Goal: Transaction & Acquisition: Book appointment/travel/reservation

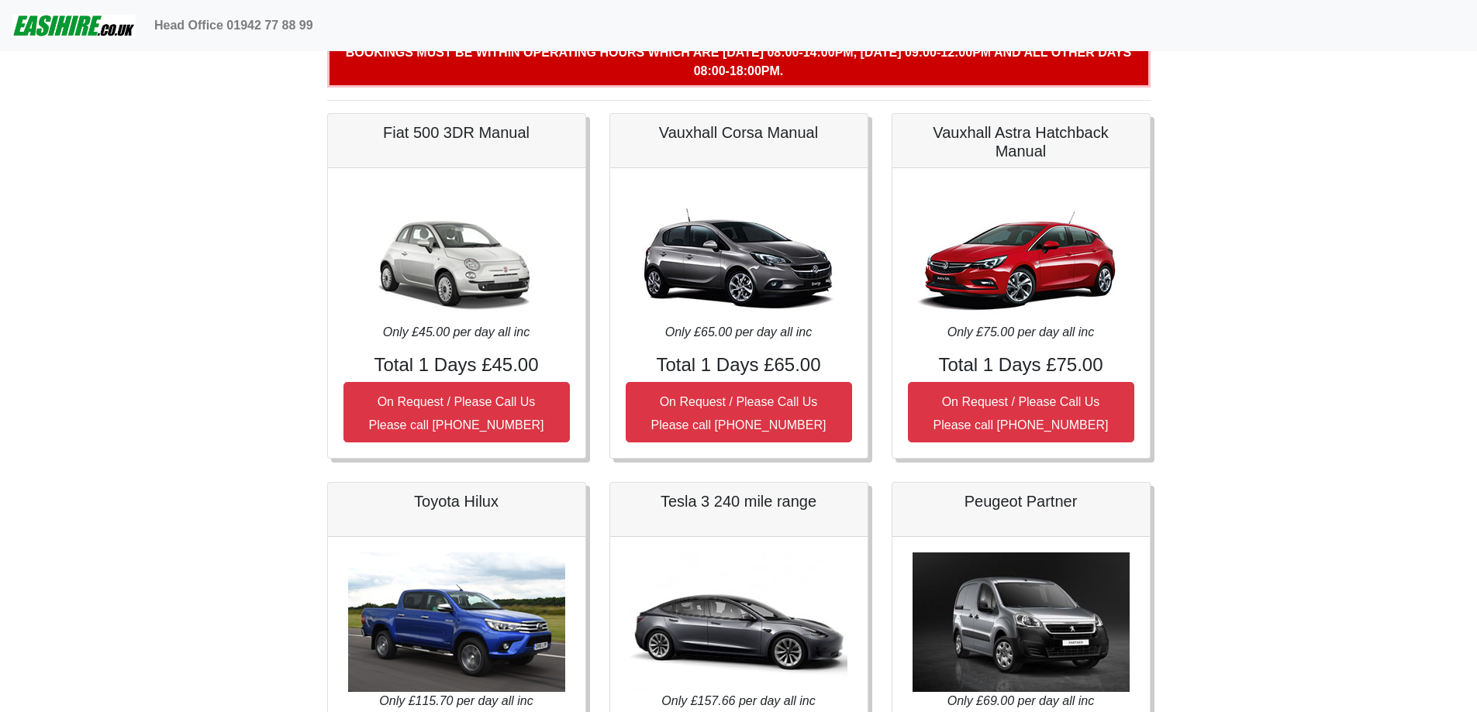
scroll to position [129, 0]
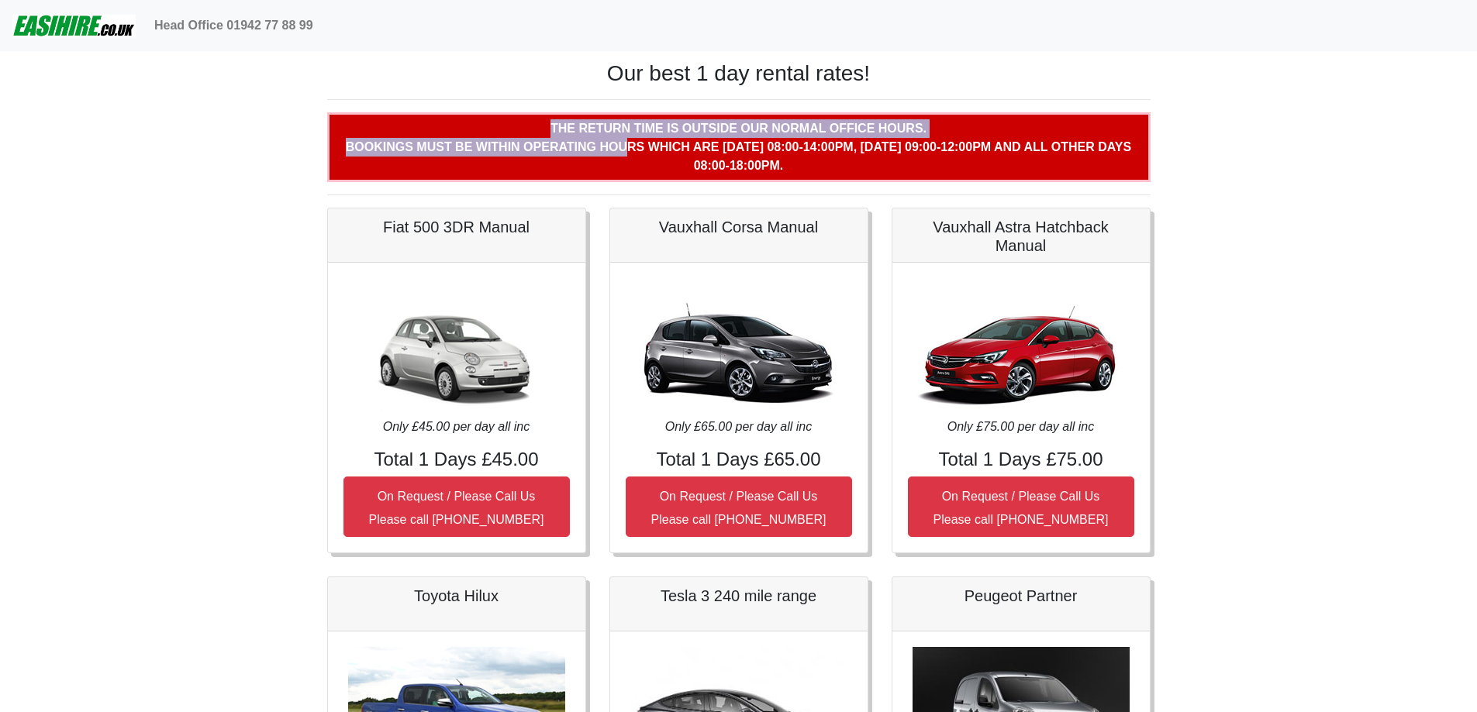
drag, startPoint x: 611, startPoint y: 142, endPoint x: 1334, endPoint y: 136, distance: 723.3
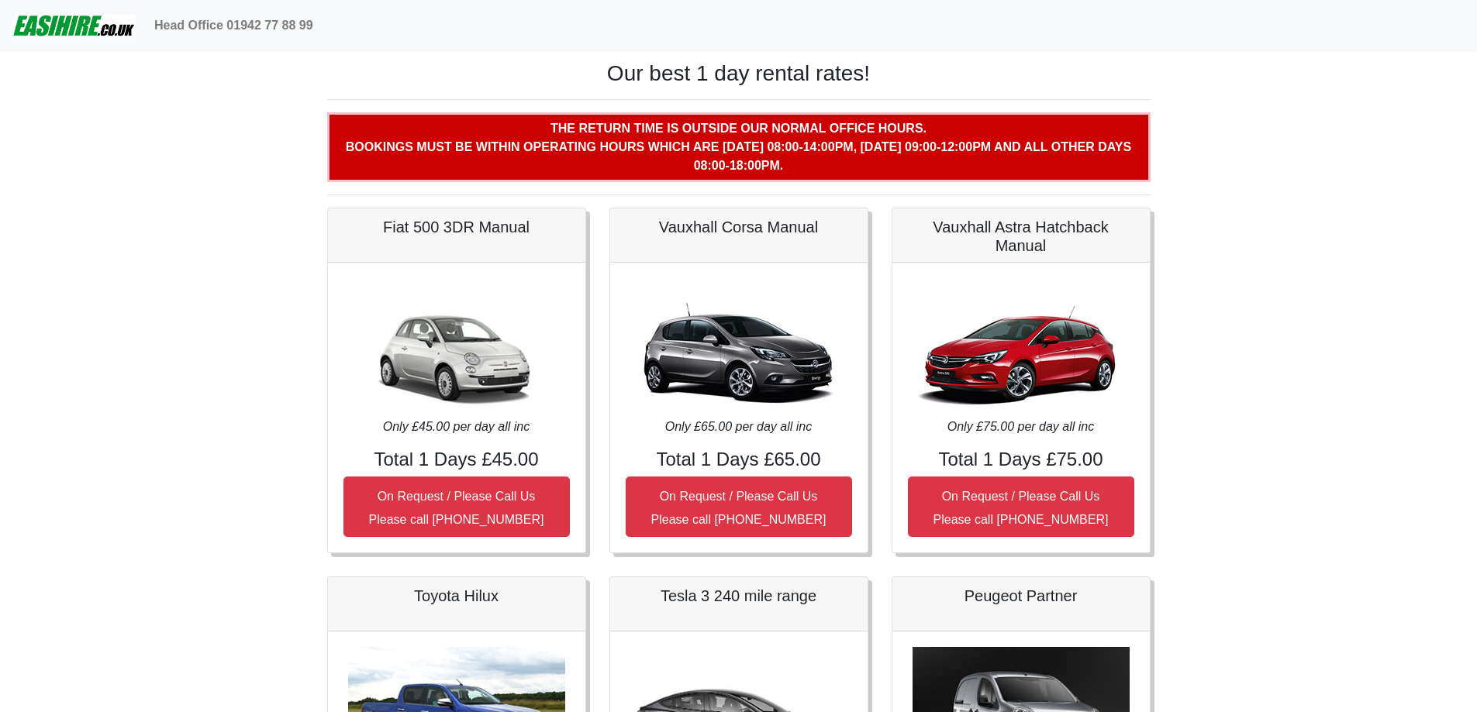
drag, startPoint x: 1438, startPoint y: 0, endPoint x: 1363, endPoint y: 291, distance: 300.3
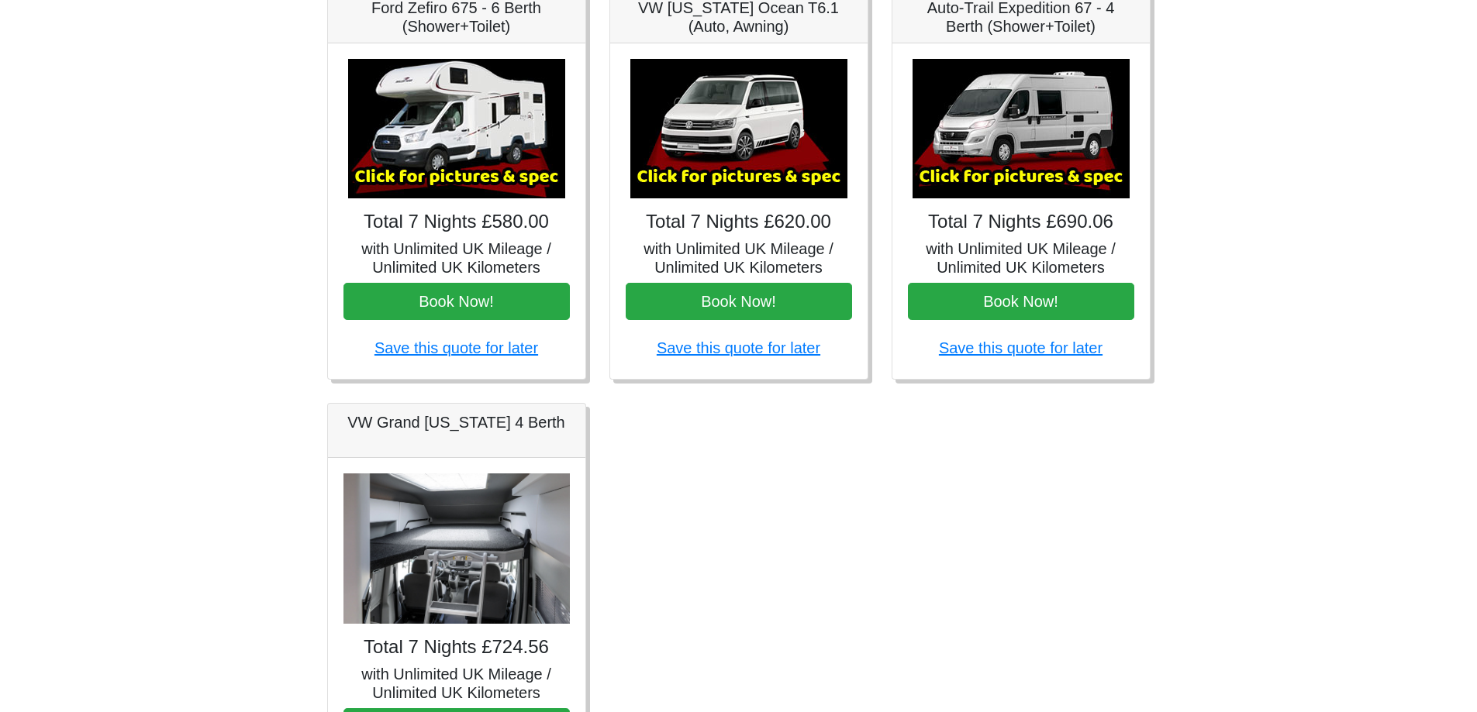
scroll to position [646, 0]
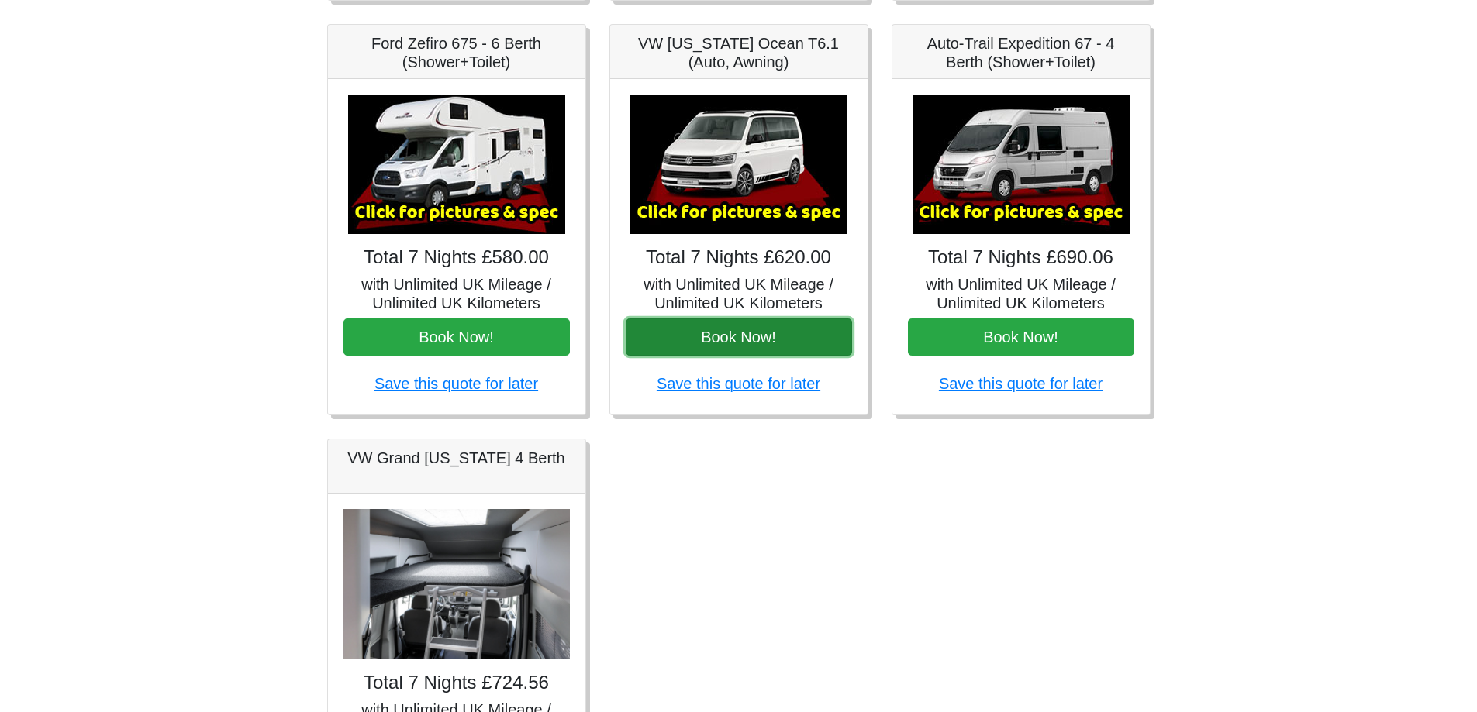
click at [737, 333] on button "Book Now!" at bounding box center [739, 337] width 226 height 37
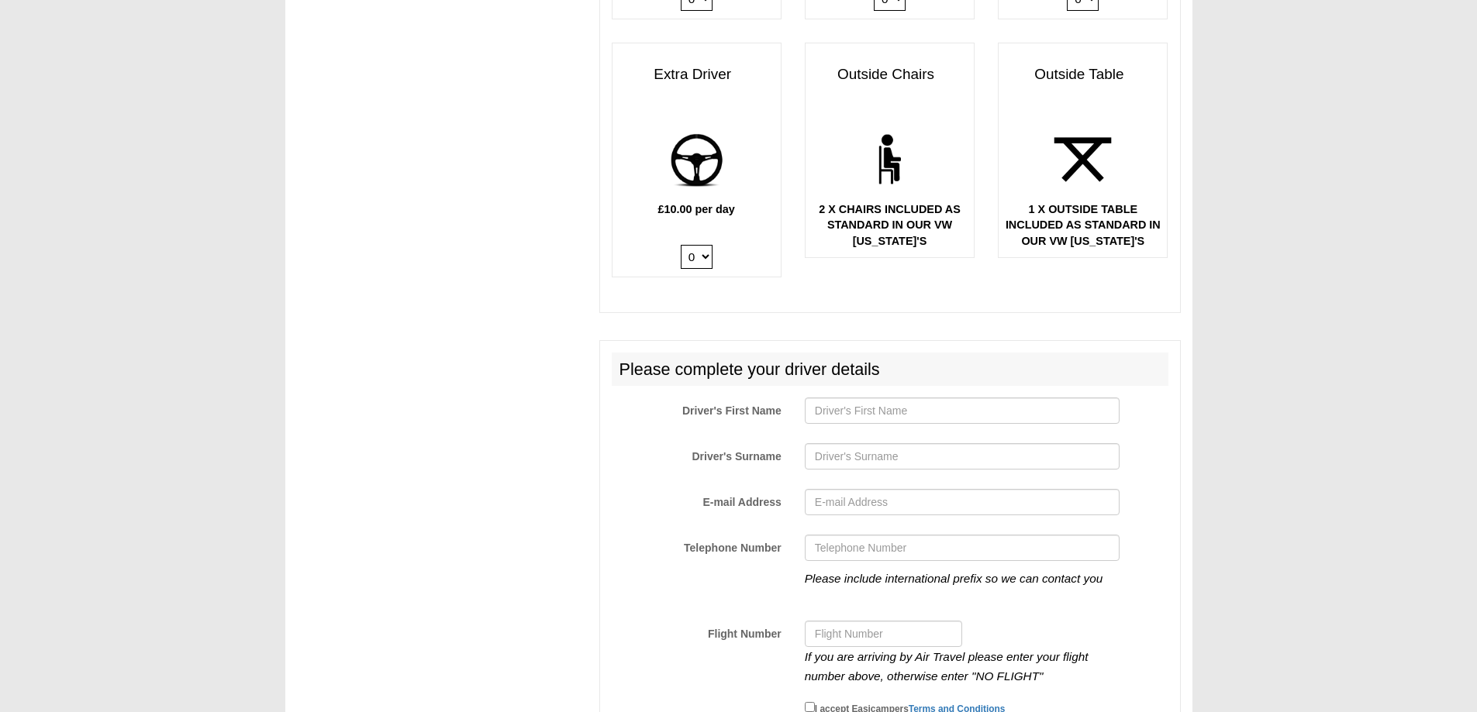
scroll to position [2196, 0]
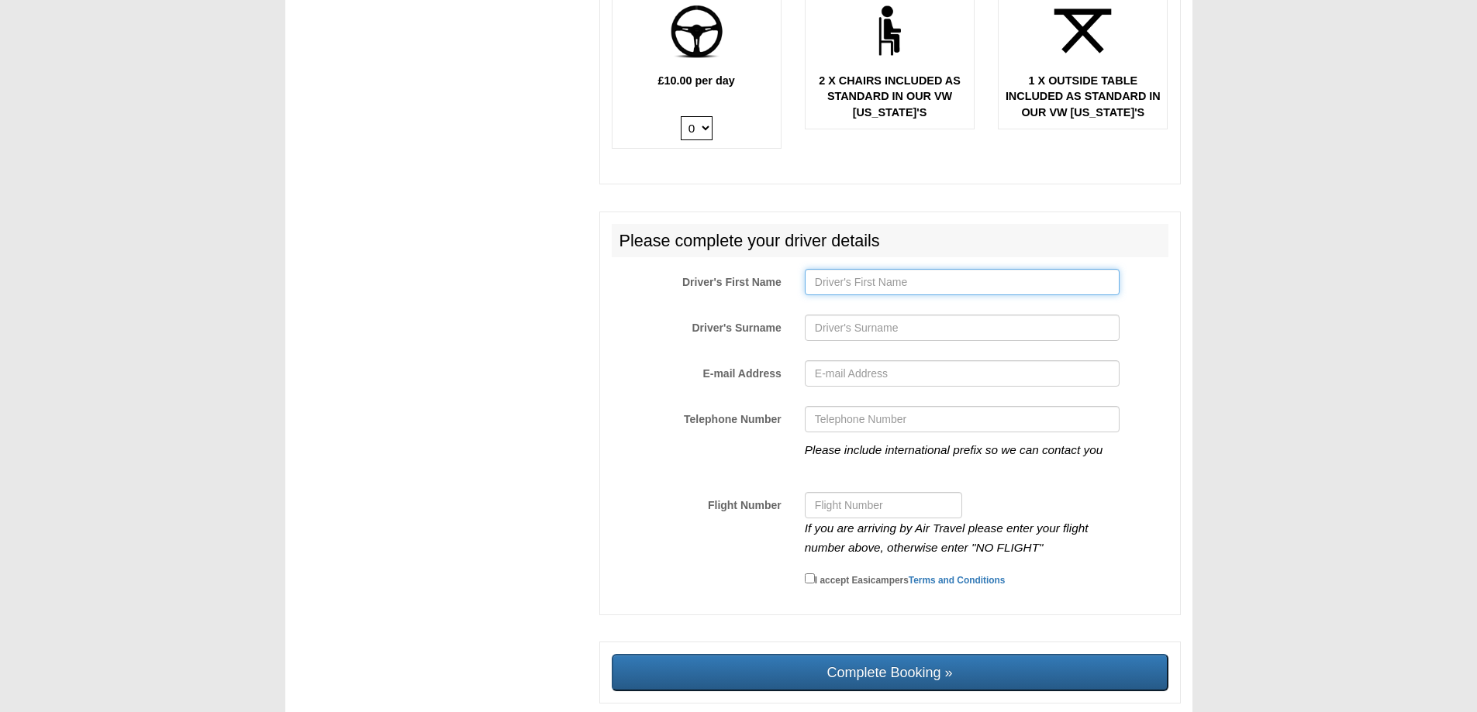
click at [881, 273] on input "Driver's First Name" at bounding box center [962, 282] width 315 height 26
click at [863, 269] on input "Driver's First Name" at bounding box center [962, 282] width 315 height 26
click at [850, 273] on input "Driver's First Name" at bounding box center [962, 282] width 315 height 26
click at [724, 315] on label "Driver's Surname" at bounding box center [696, 325] width 193 height 21
click at [805, 315] on input "Driver's Surname" at bounding box center [962, 328] width 315 height 26
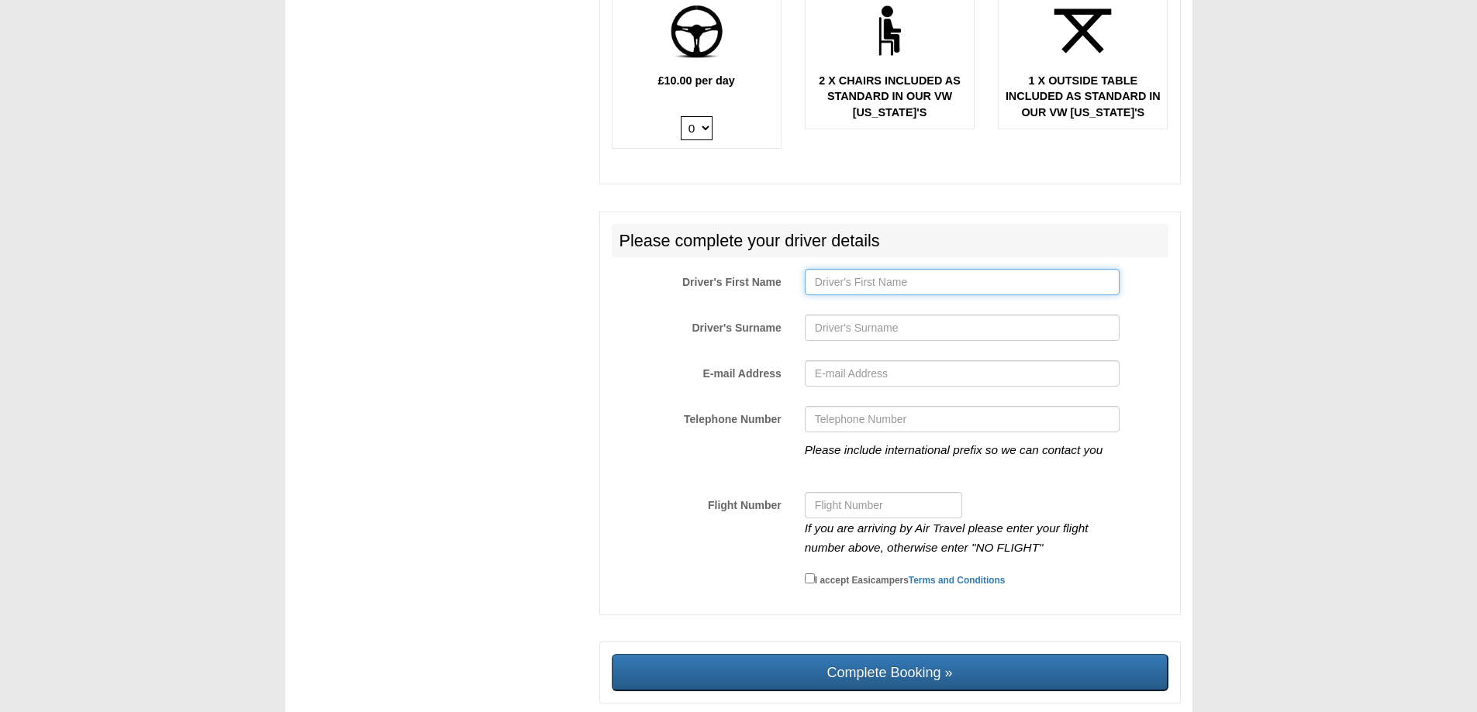
click at [827, 273] on input "Driver's First Name" at bounding box center [962, 282] width 315 height 26
click at [877, 315] on input "Driver's Surname" at bounding box center [962, 328] width 315 height 26
click at [862, 269] on input "Driver's First Name" at bounding box center [962, 282] width 315 height 26
click at [836, 319] on input "Driver's Surname" at bounding box center [962, 328] width 315 height 26
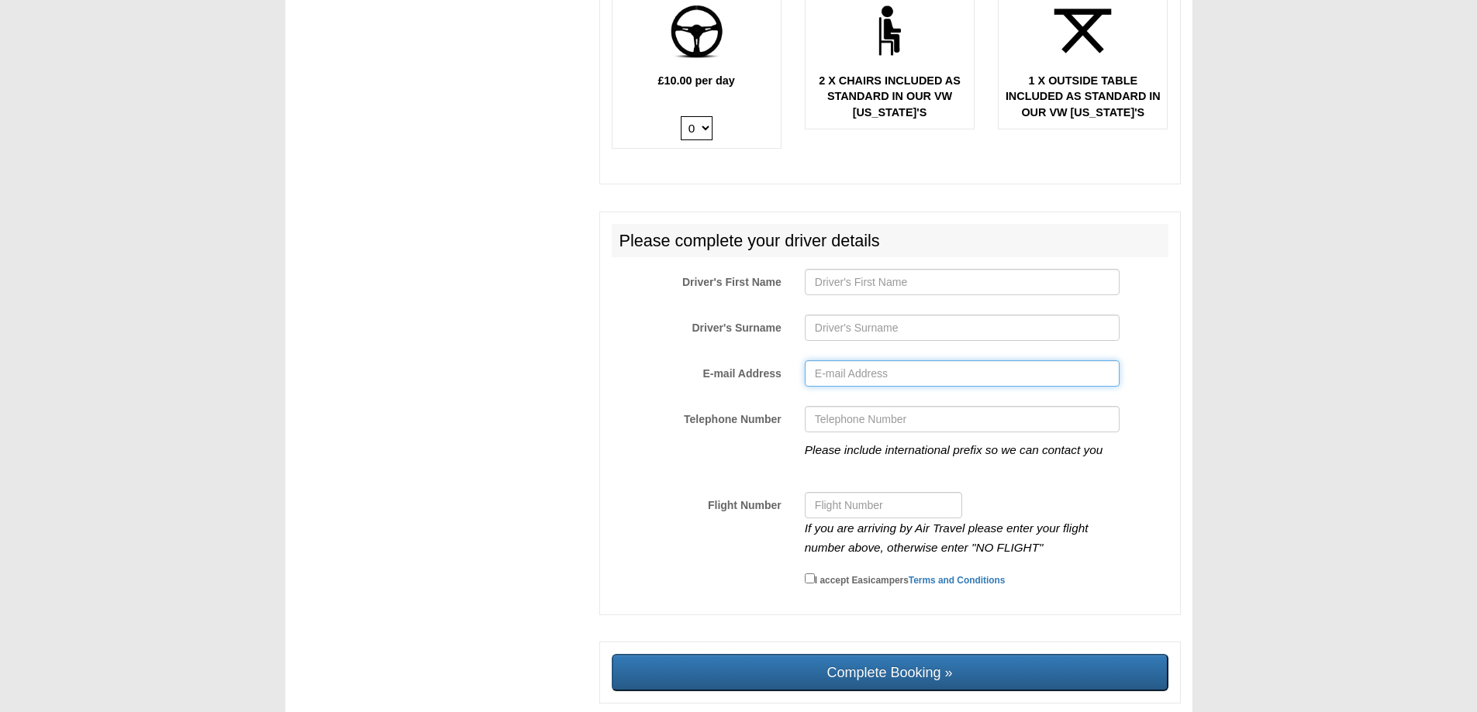
click at [833, 360] on input "E-mail Address" at bounding box center [962, 373] width 315 height 26
click at [830, 406] on input "Telephone Number" at bounding box center [962, 419] width 315 height 26
click at [822, 269] on input "Driver's First Name" at bounding box center [962, 282] width 315 height 26
click at [828, 315] on input "Driver's Surname" at bounding box center [962, 328] width 315 height 26
click at [831, 364] on input "E-mail Address" at bounding box center [962, 373] width 315 height 26
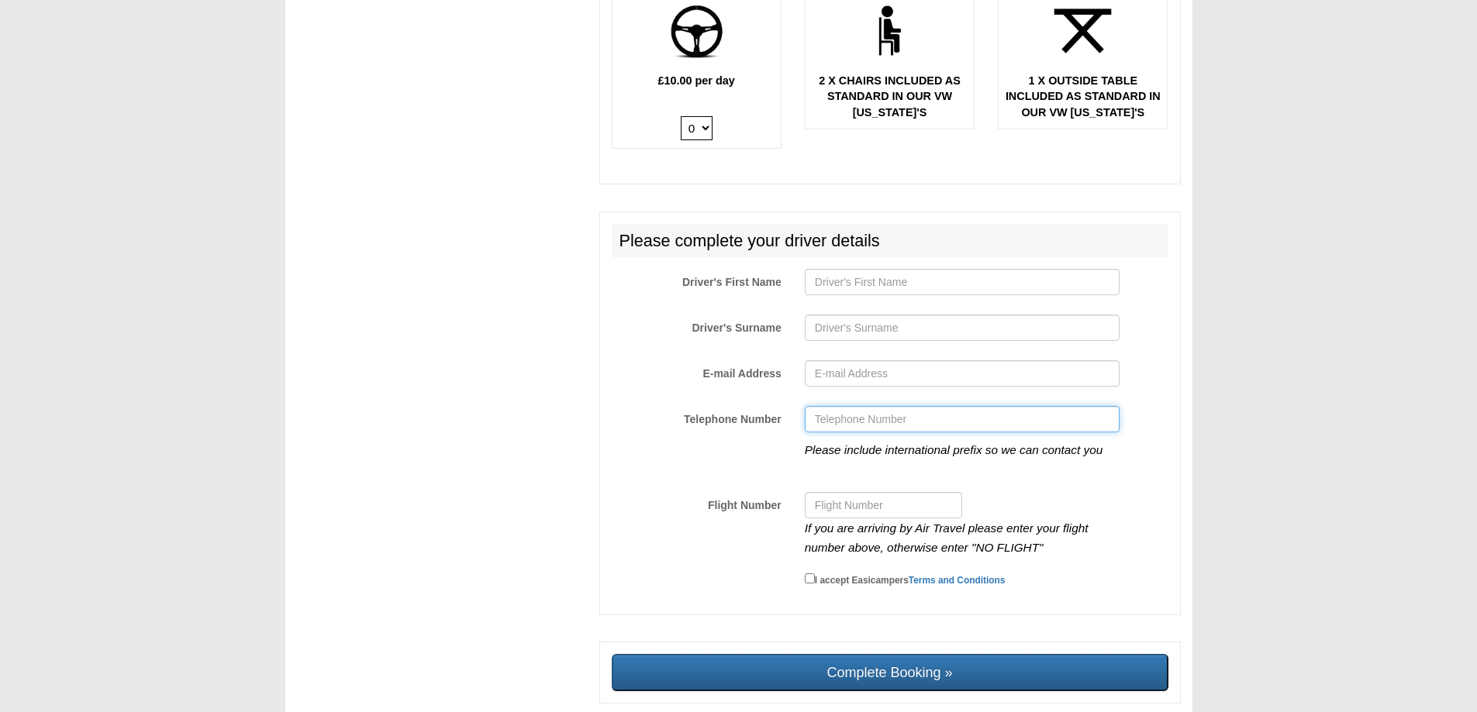
click at [830, 406] on input "Telephone Number" at bounding box center [962, 419] width 315 height 26
click at [836, 360] on input "E-mail Address" at bounding box center [962, 373] width 315 height 26
click at [830, 315] on input "Driver's Surname" at bounding box center [962, 328] width 315 height 26
click at [827, 269] on input "Driver's First Name" at bounding box center [962, 282] width 315 height 26
click at [822, 315] on input "Driver's Surname" at bounding box center [962, 328] width 315 height 26
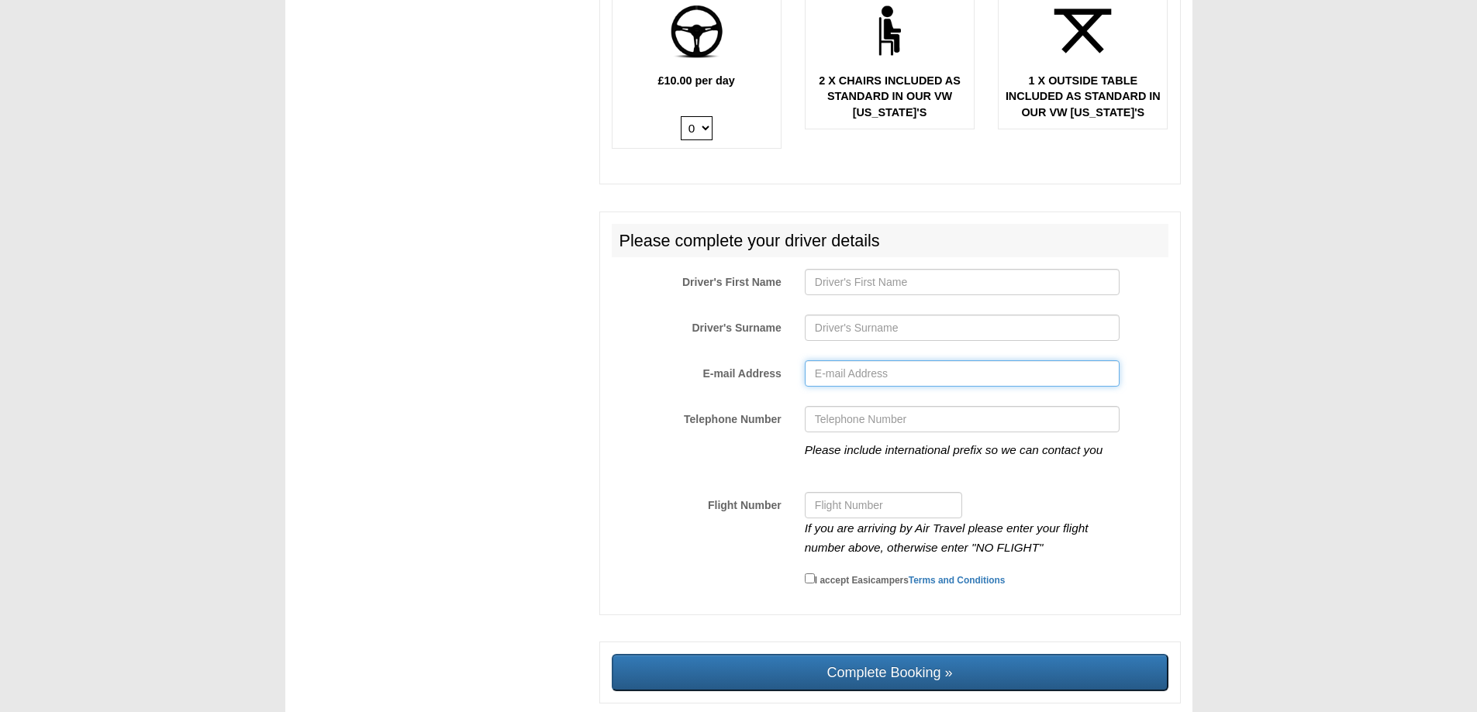
click at [833, 360] on input "E-mail Address" at bounding box center [962, 373] width 315 height 26
click at [822, 406] on input "Telephone Number" at bounding box center [962, 419] width 315 height 26
click at [838, 269] on input "Driver's First Name" at bounding box center [962, 282] width 315 height 26
click at [1009, 224] on h2 "Please complete your driver details" at bounding box center [890, 241] width 557 height 34
click at [841, 269] on input "Driver's First Name" at bounding box center [962, 282] width 315 height 26
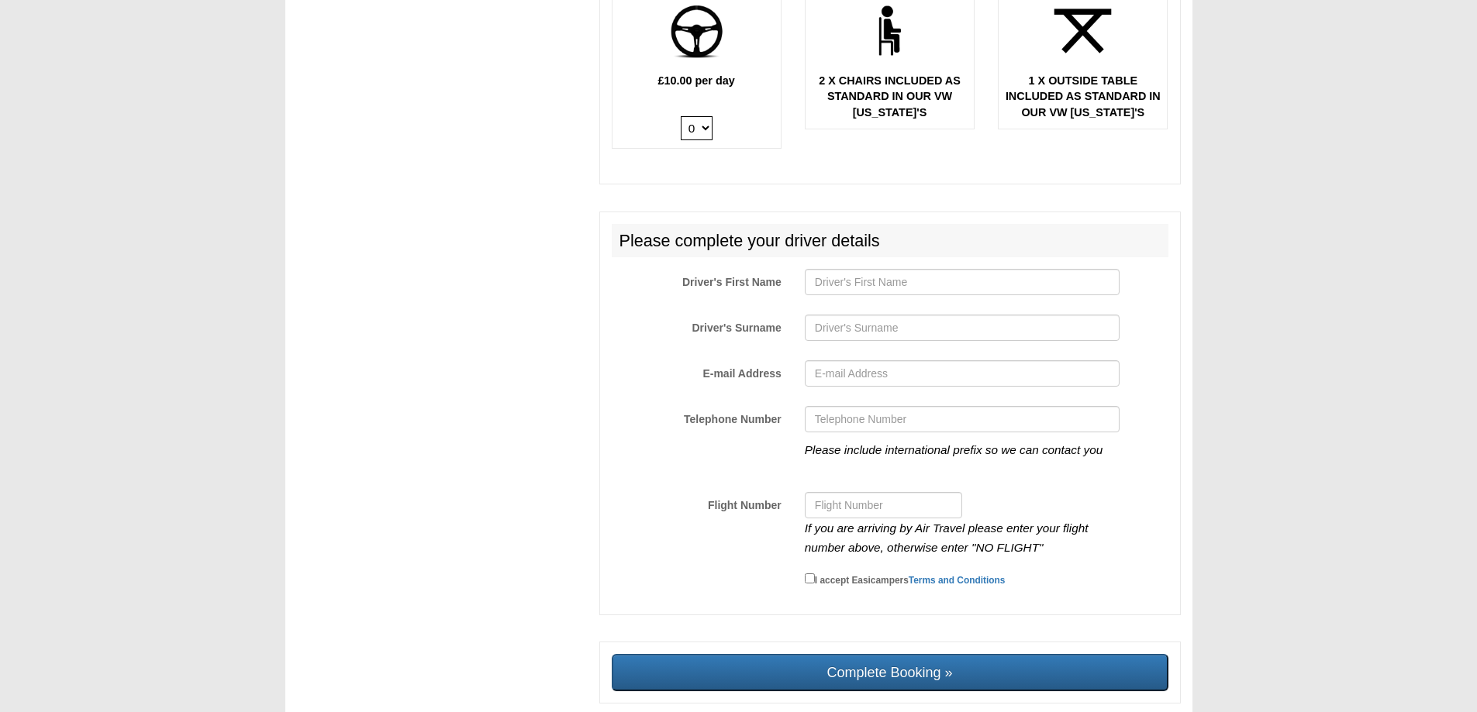
click at [1037, 185] on p at bounding box center [889, 194] width 581 height 19
click at [876, 281] on div at bounding box center [962, 286] width 338 height 34
click at [876, 269] on input "Driver's First Name" at bounding box center [962, 282] width 315 height 26
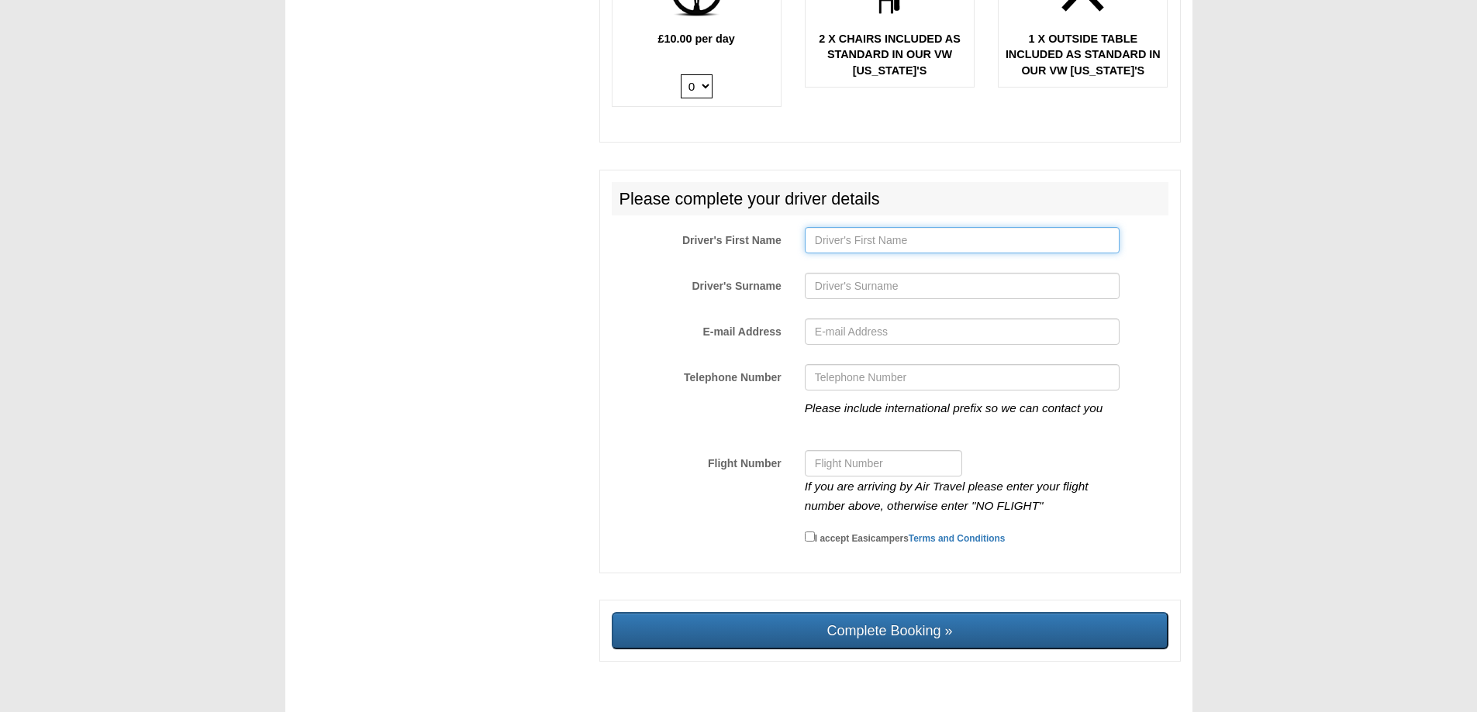
scroll to position [2261, 0]
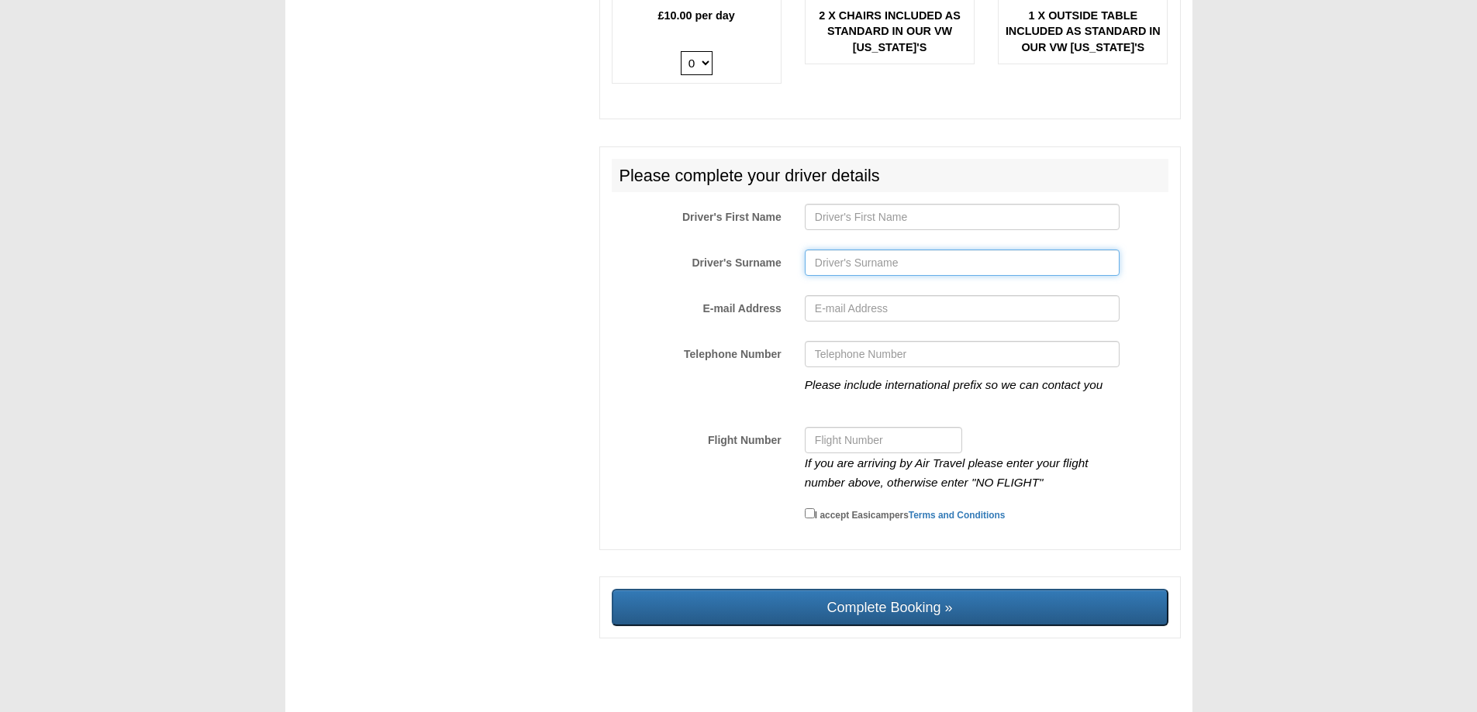
click at [896, 259] on input "Driver's Surname" at bounding box center [962, 263] width 315 height 26
click at [900, 205] on input "Driver's First Name" at bounding box center [962, 217] width 315 height 26
click at [833, 250] on input "Driver's Surname" at bounding box center [962, 263] width 315 height 26
click at [919, 209] on input "Driver's First Name" at bounding box center [962, 217] width 315 height 26
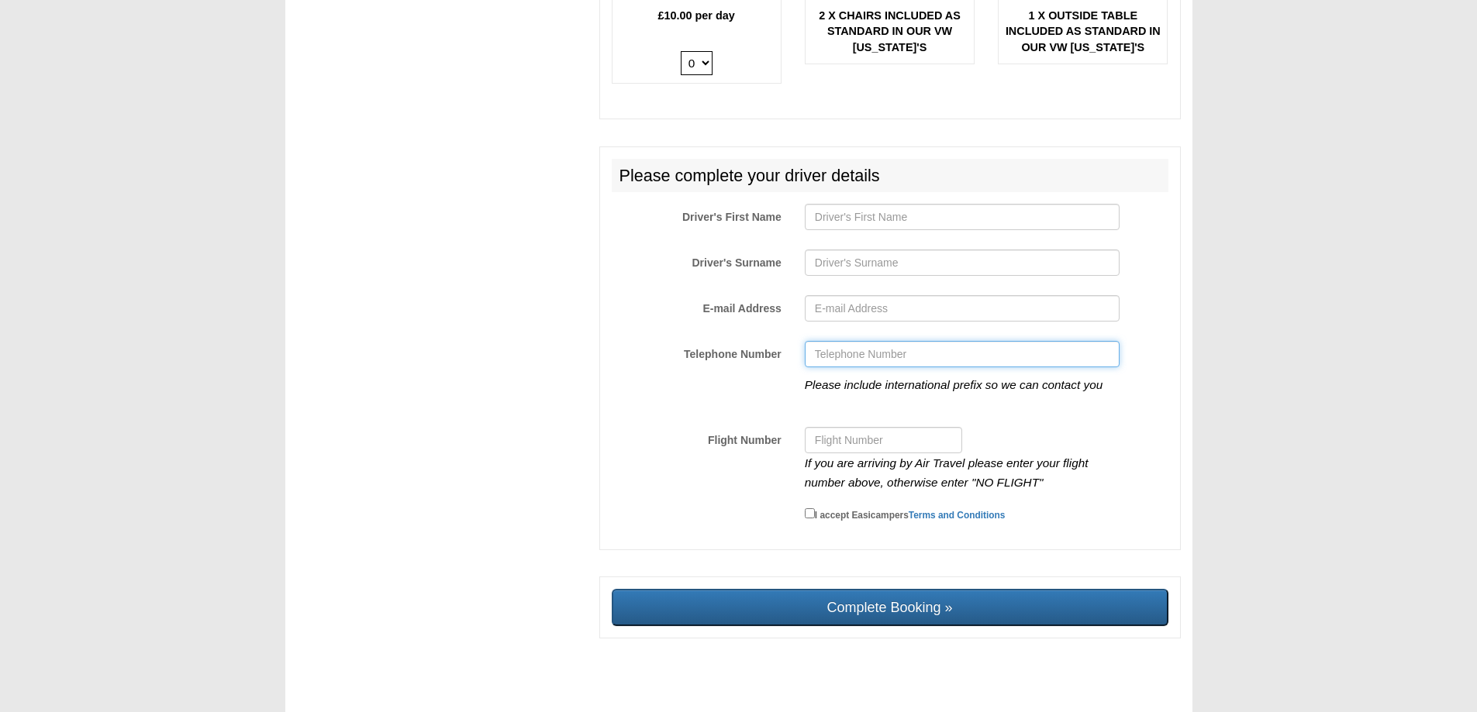
click at [984, 347] on input "Telephone Number" at bounding box center [962, 354] width 315 height 26
click at [857, 427] on input "Flight Number" at bounding box center [883, 440] width 157 height 26
click at [860, 204] on input "Driver's First Name" at bounding box center [962, 217] width 315 height 26
click at [992, 159] on h2 "Please complete your driver details" at bounding box center [890, 176] width 557 height 34
click at [838, 205] on input "Driver's First Name" at bounding box center [962, 217] width 315 height 26
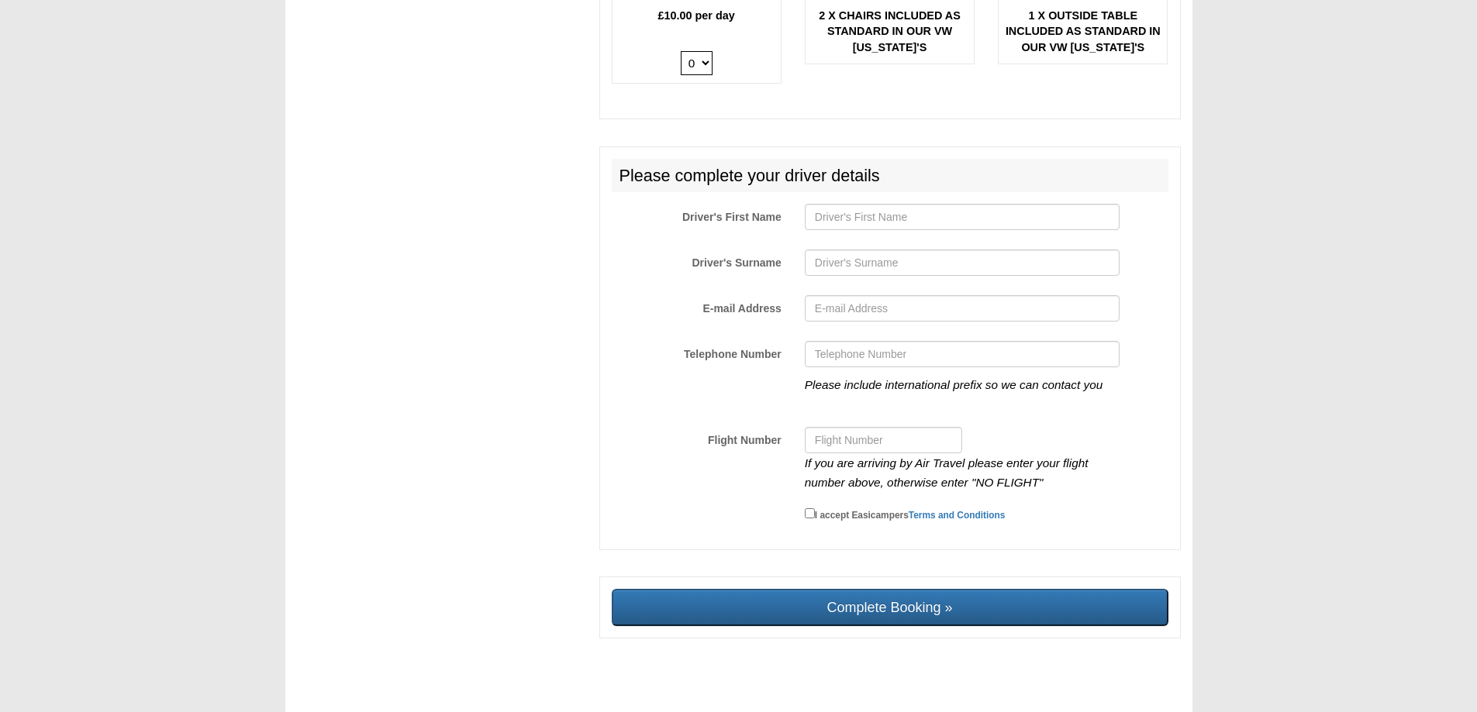
click at [871, 212] on input "Driver's First Name" at bounding box center [962, 217] width 315 height 26
click at [919, 159] on h2 "Please complete your driver details" at bounding box center [890, 176] width 557 height 34
click at [850, 204] on input "Driver's First Name" at bounding box center [962, 217] width 315 height 26
type input "[PERSON_NAME]"
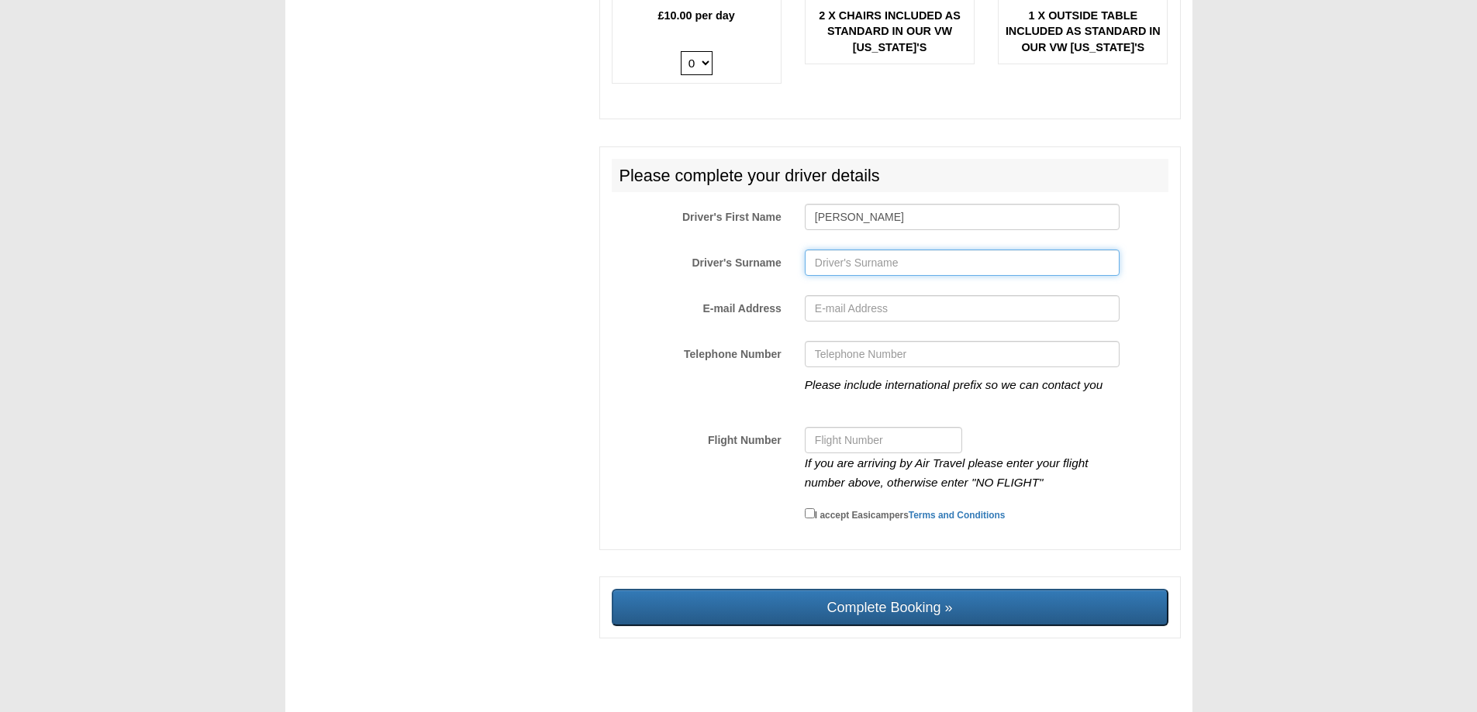
click at [881, 256] on input "Driver's Surname" at bounding box center [962, 263] width 315 height 26
click at [834, 250] on input "Driver's Surname" at bounding box center [962, 263] width 315 height 26
type input "Black"
click at [843, 295] on input "E-mail Address" at bounding box center [962, 308] width 315 height 26
type input "warrenblack1964@gmial.com"
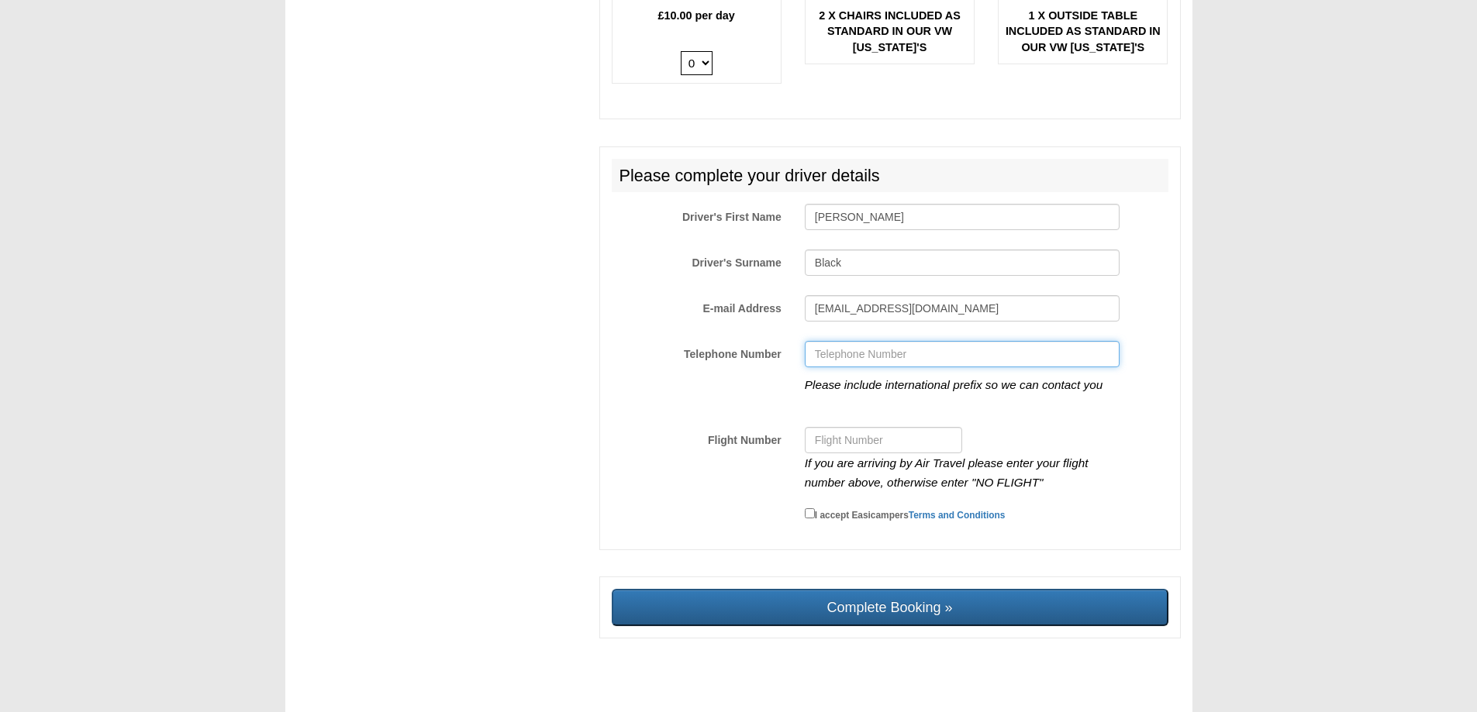
click at [883, 350] on input "Telephone Number" at bounding box center [962, 354] width 315 height 26
type input "07736371234"
click at [879, 427] on input "Flight Number" at bounding box center [883, 440] width 157 height 26
click at [819, 429] on input "no Flight" at bounding box center [883, 440] width 157 height 26
type input "No Flight"
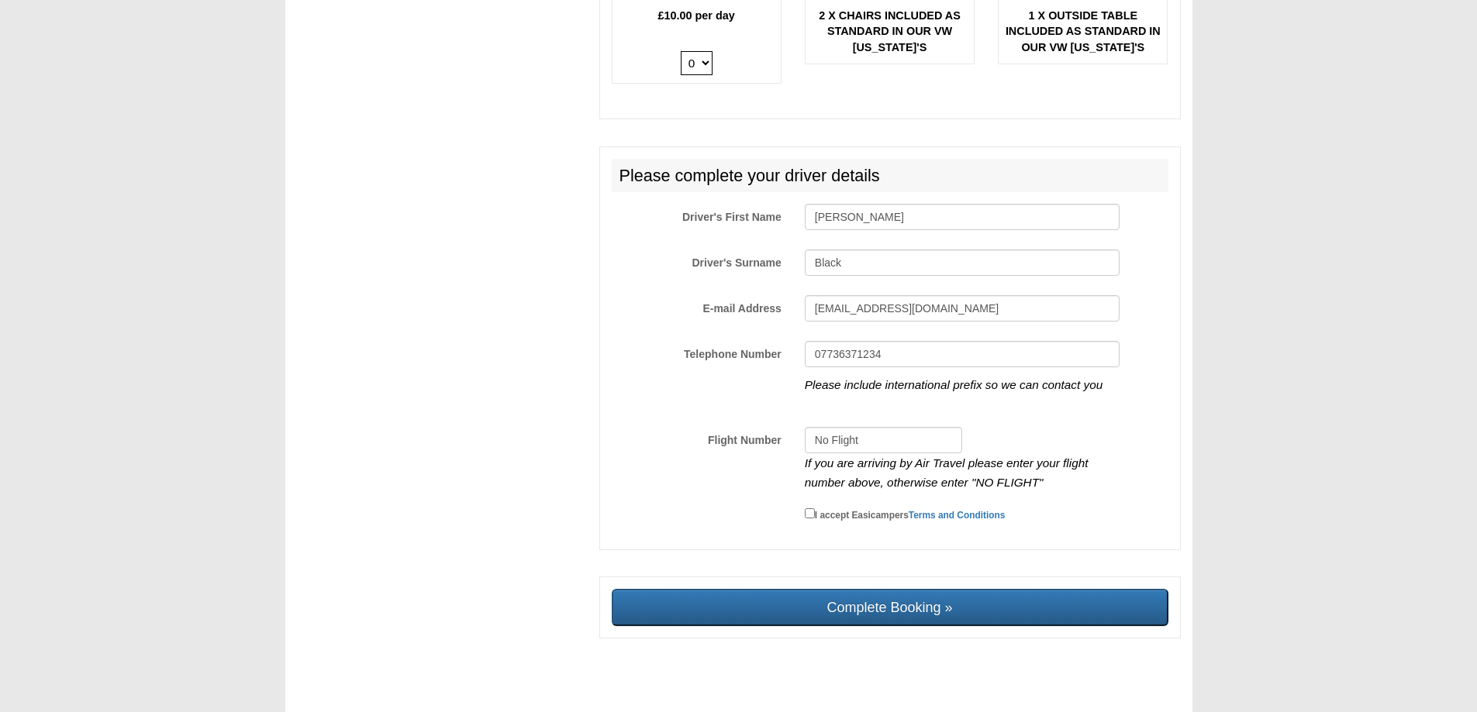
click at [975, 396] on div "07736371234 Please include international prefix so we can contact you" at bounding box center [962, 378] width 338 height 74
click at [809, 509] on input "I accept Easicampers Terms and Conditions" at bounding box center [810, 514] width 10 height 10
checkbox input "true"
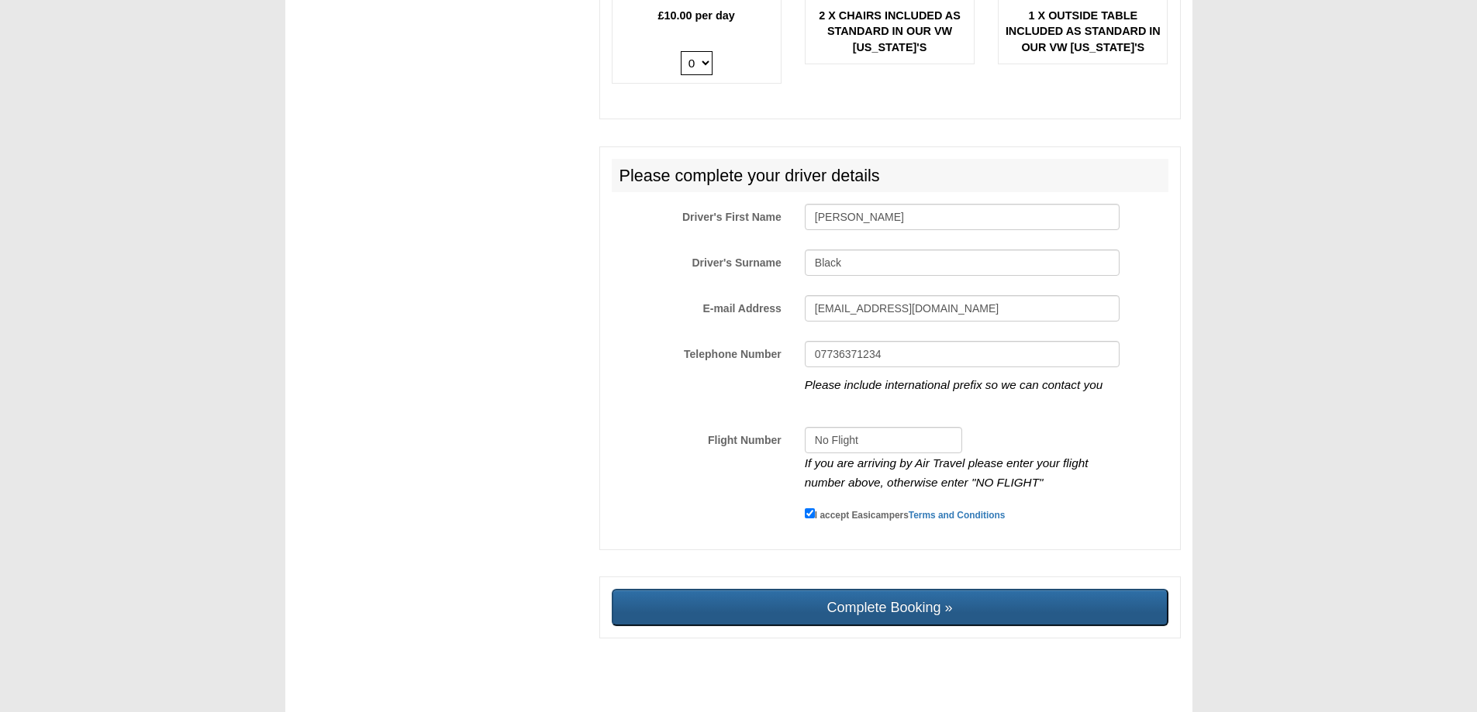
click at [877, 589] on input "Complete Booking »" at bounding box center [890, 607] width 557 height 37
type input "Sending, please wait..."
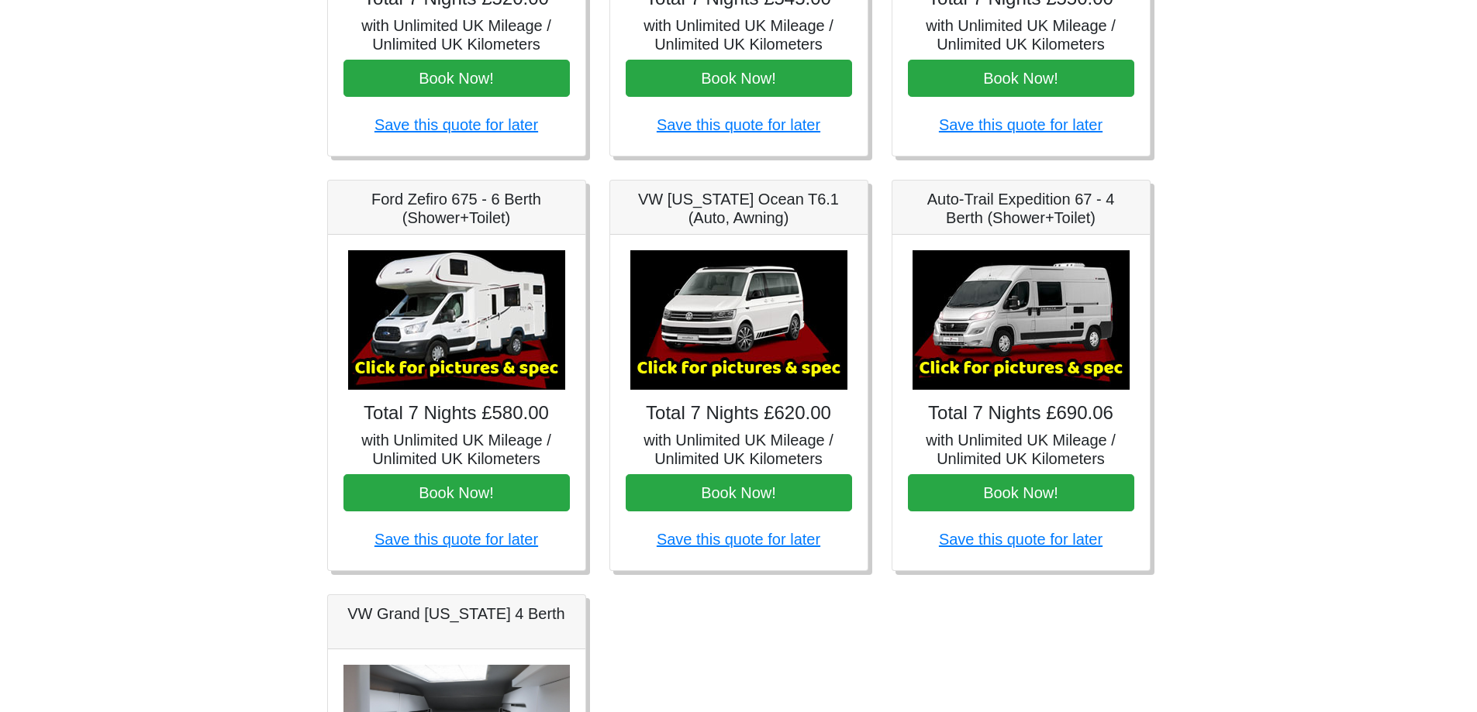
scroll to position [517, 0]
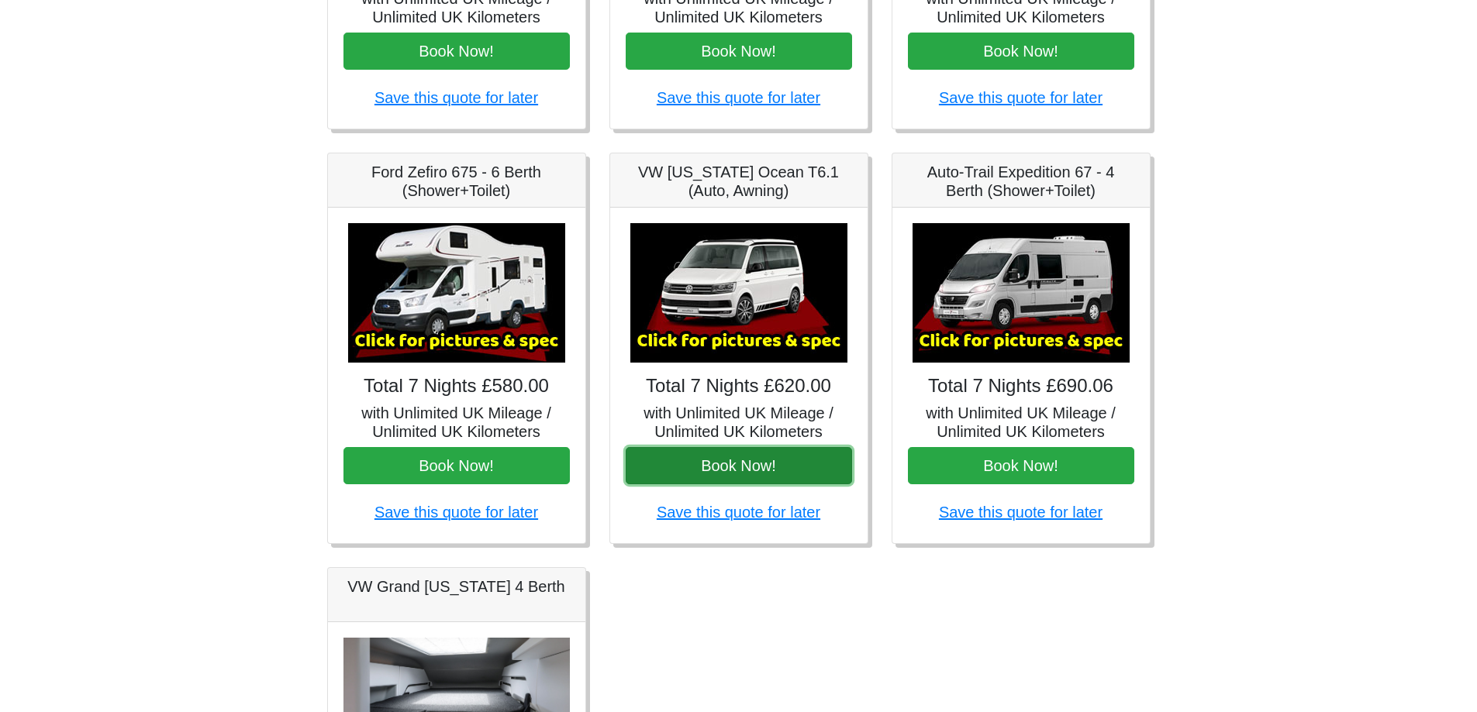
click at [730, 468] on button "Book Now!" at bounding box center [739, 465] width 226 height 37
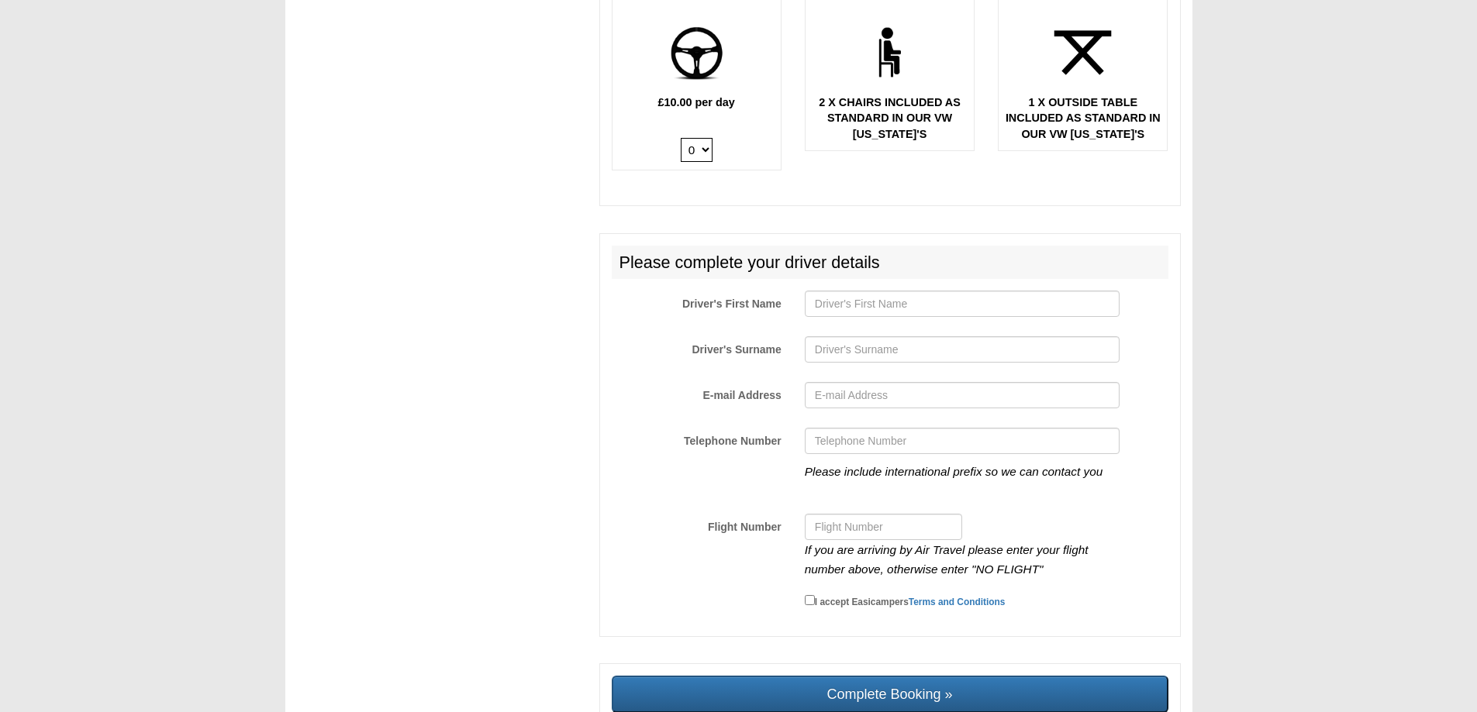
scroll to position [2196, 0]
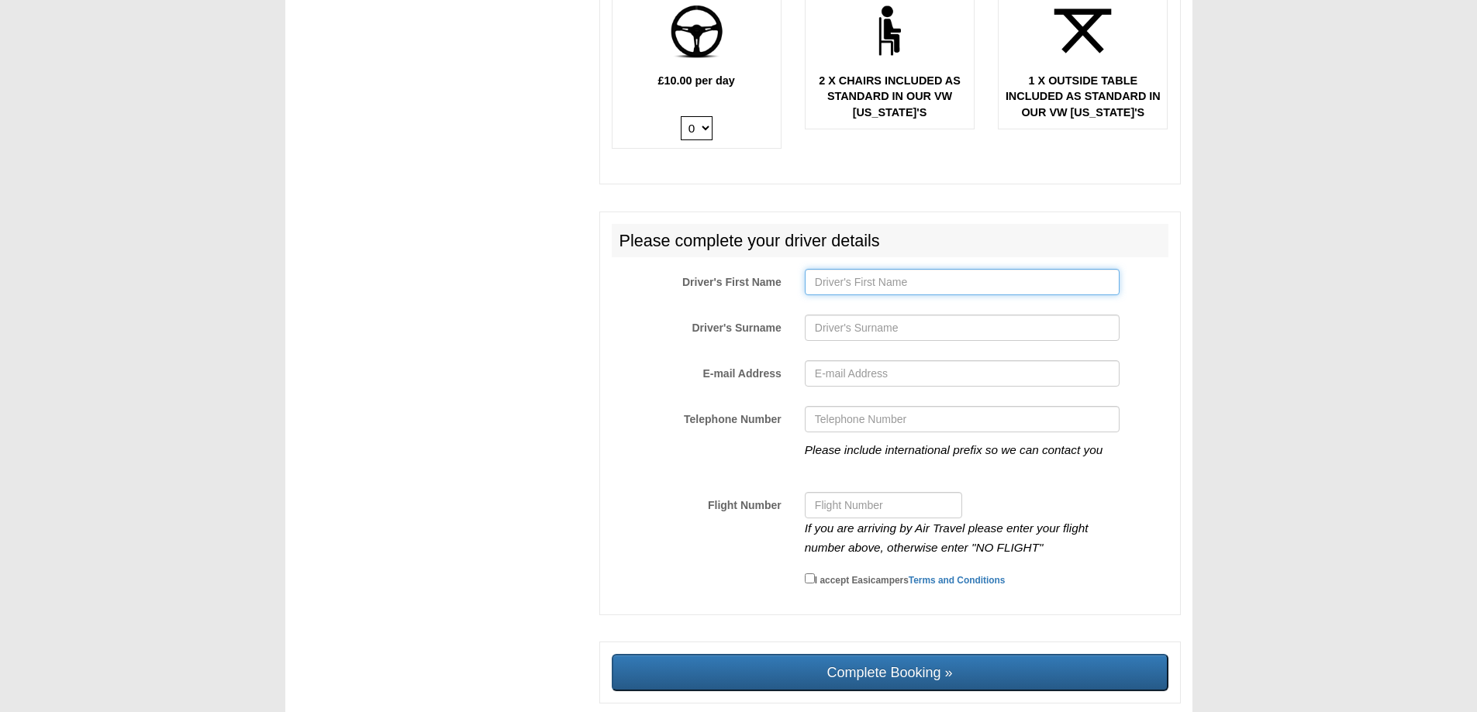
click at [881, 274] on input "Driver's First Name" at bounding box center [962, 282] width 315 height 26
type input "[PERSON_NAME]"
type input "Black"
type input "[EMAIL_ADDRESS][DOMAIN_NAME]"
type input "07563954881"
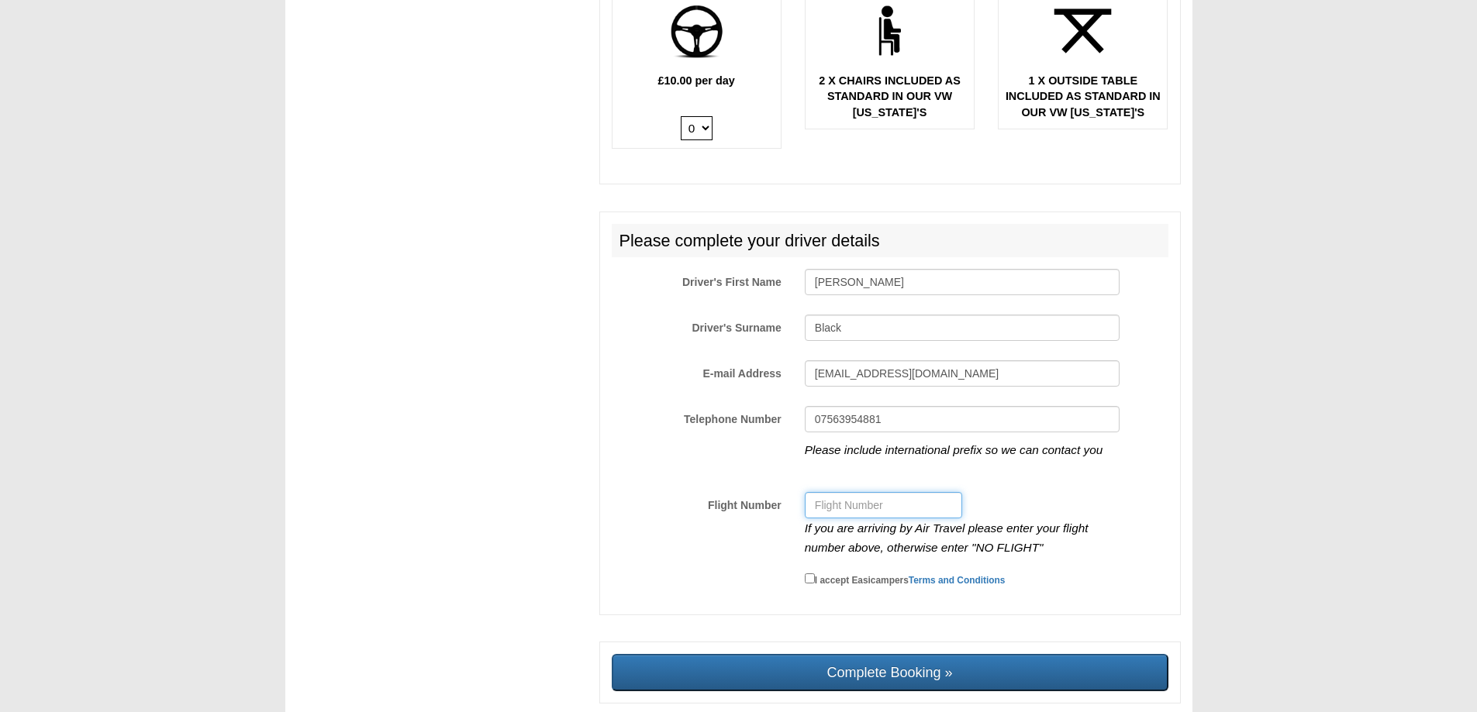
click at [879, 495] on input "Flight Number" at bounding box center [883, 505] width 157 height 26
type input "No Flight"
click at [809, 574] on input "I accept Easicampers Terms and Conditions" at bounding box center [810, 579] width 10 height 10
checkbox input "true"
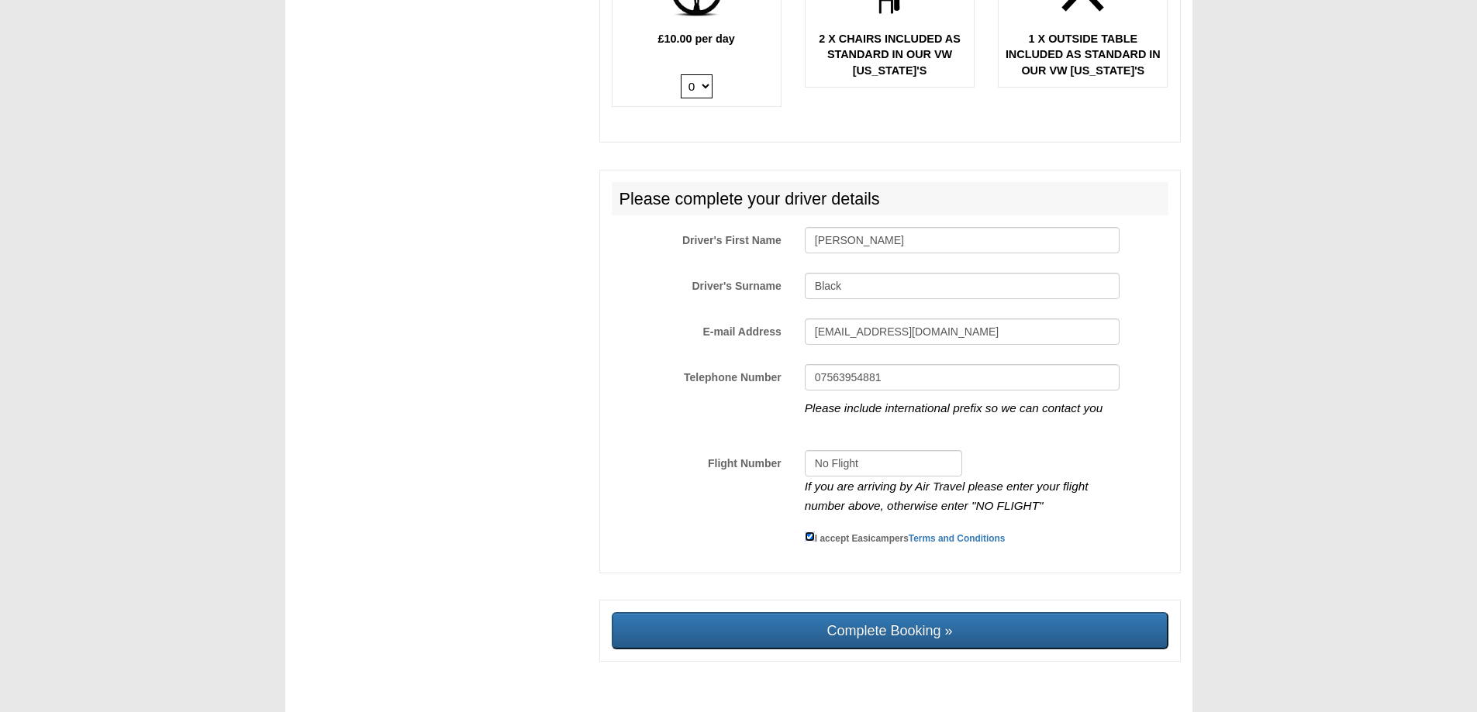
scroll to position [2261, 0]
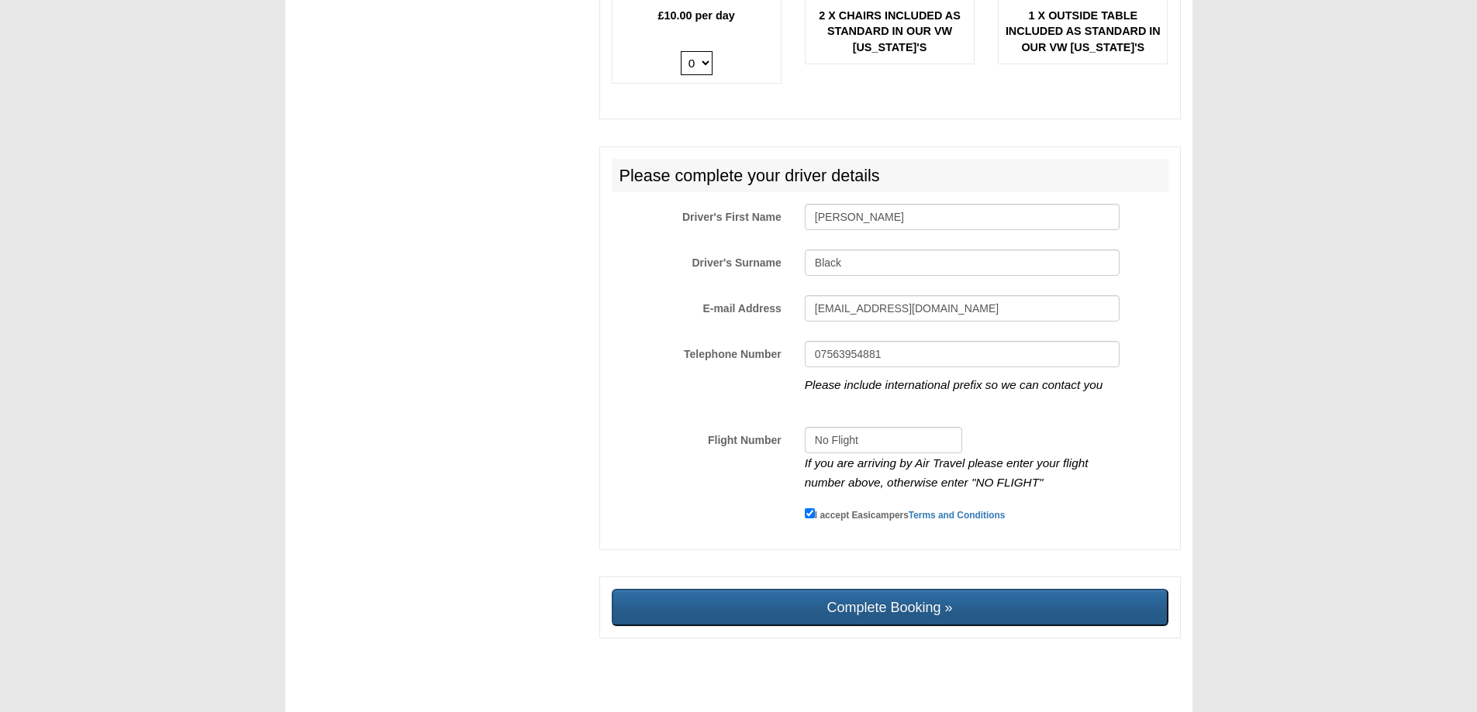
click at [900, 597] on input "Complete Booking »" at bounding box center [890, 607] width 557 height 37
type input "Sending, please wait..."
